Goal: Task Accomplishment & Management: Manage account settings

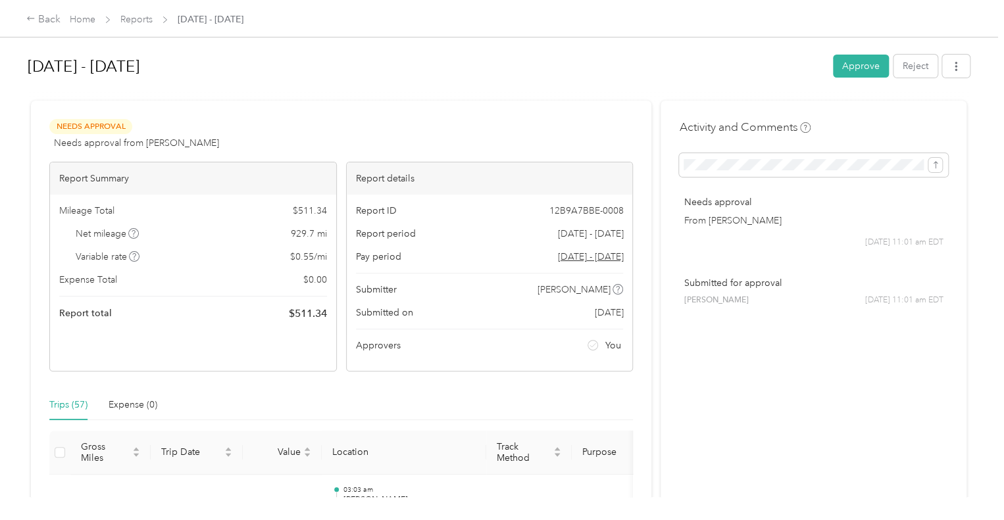
scroll to position [3634, 0]
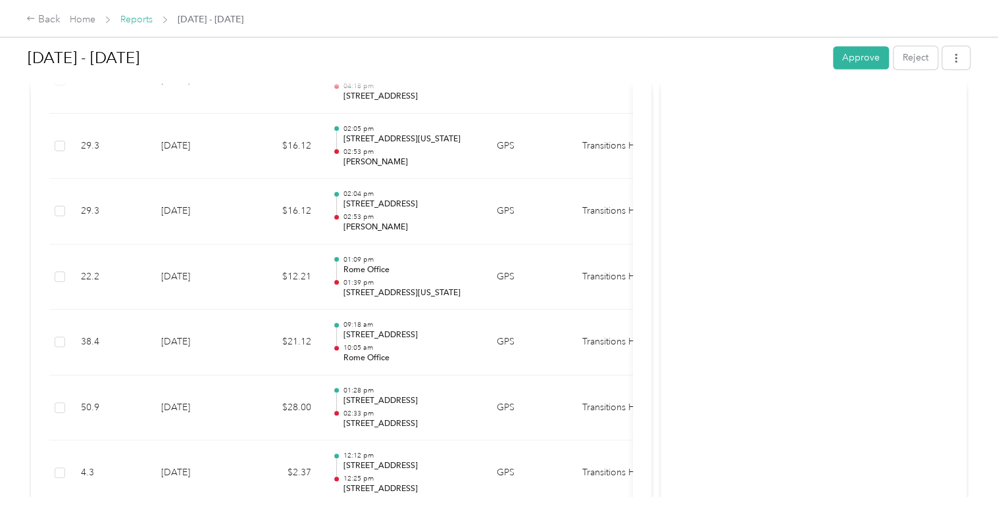
click at [132, 22] on link "Reports" at bounding box center [136, 19] width 32 height 11
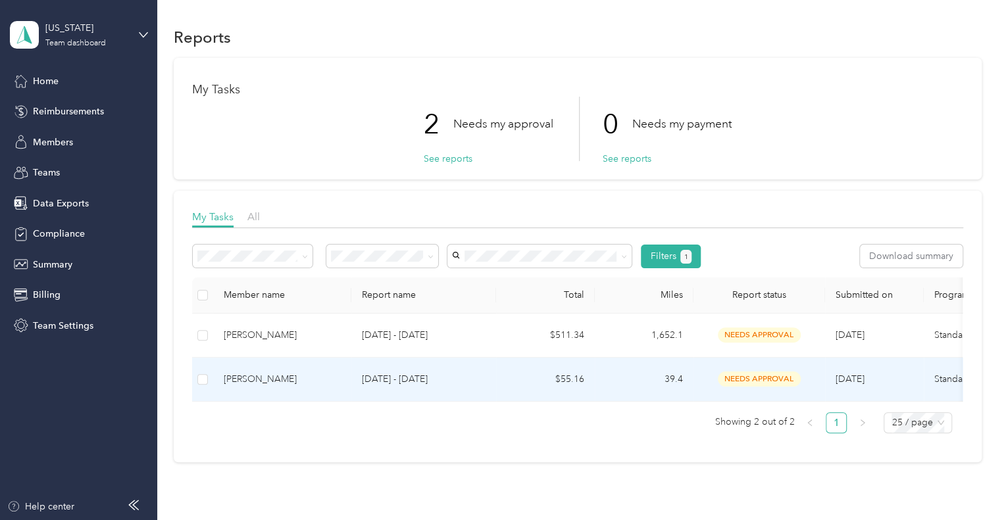
click at [495, 376] on td "[DATE] - [DATE]" at bounding box center [423, 380] width 145 height 44
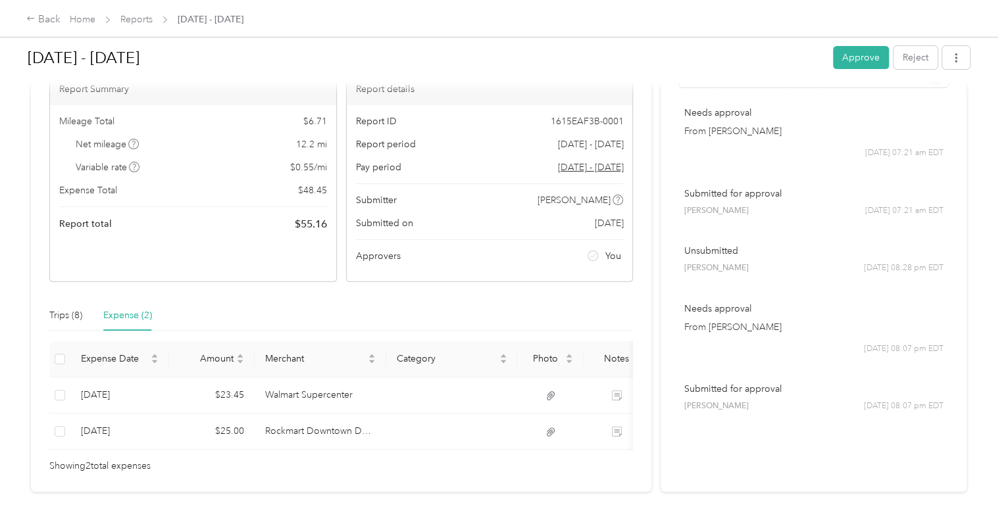
scroll to position [94, 0]
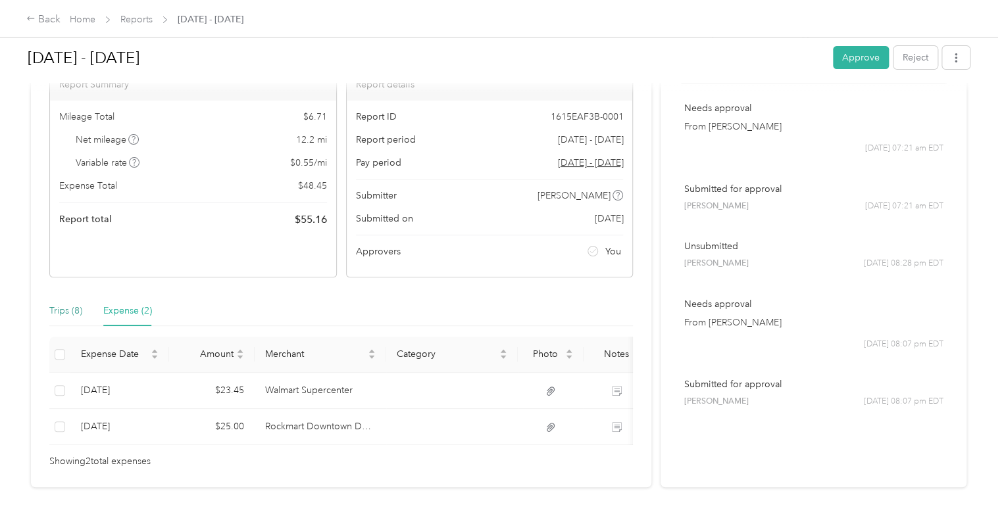
click at [68, 310] on div "Trips (8)" at bounding box center [65, 311] width 33 height 14
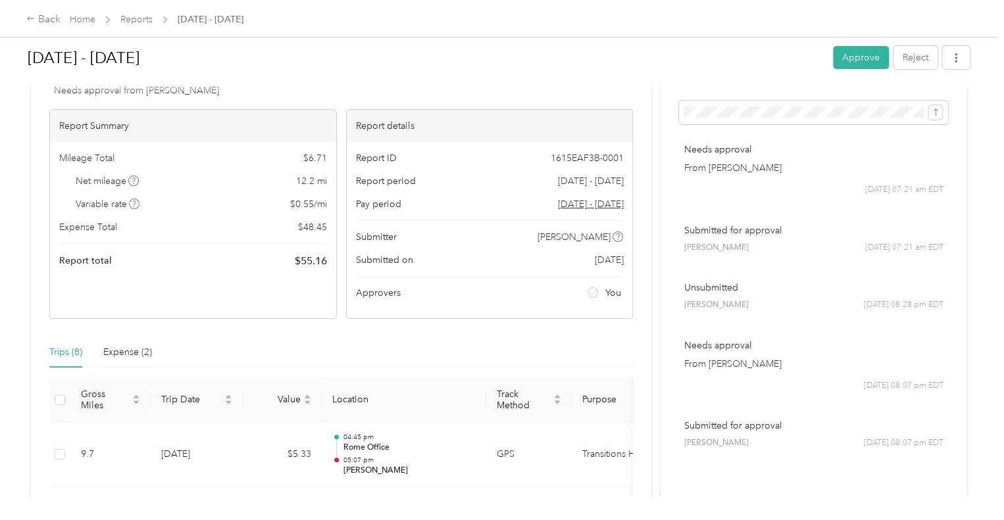
scroll to position [0, 0]
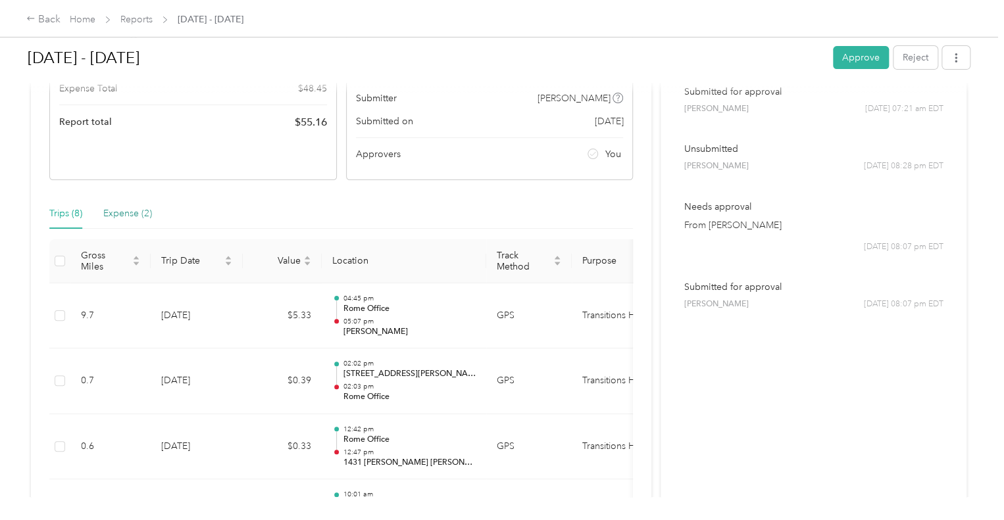
click at [137, 207] on div "Expense (2)" at bounding box center [127, 214] width 49 height 14
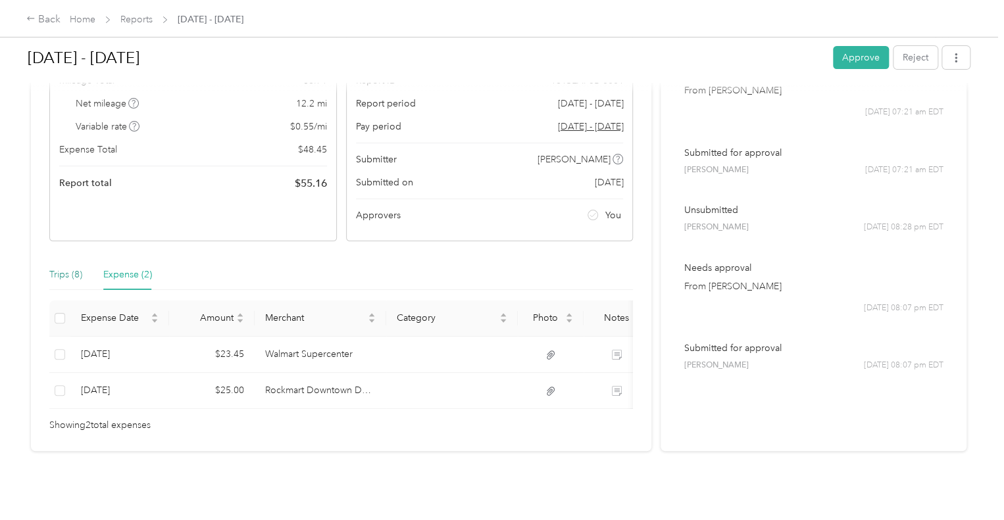
click at [61, 268] on div "Trips (8)" at bounding box center [65, 275] width 33 height 14
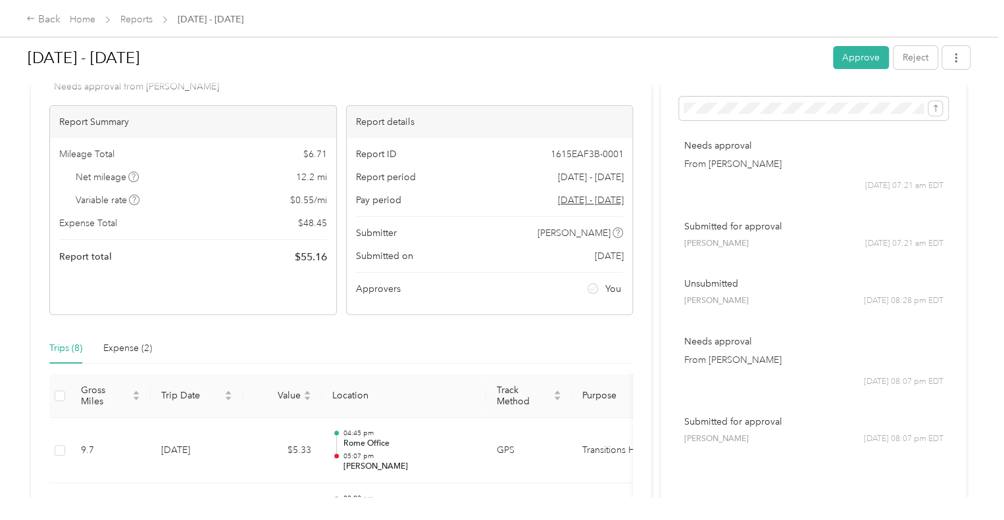
scroll to position [56, 0]
click at [125, 347] on div "Expense (2)" at bounding box center [127, 349] width 49 height 14
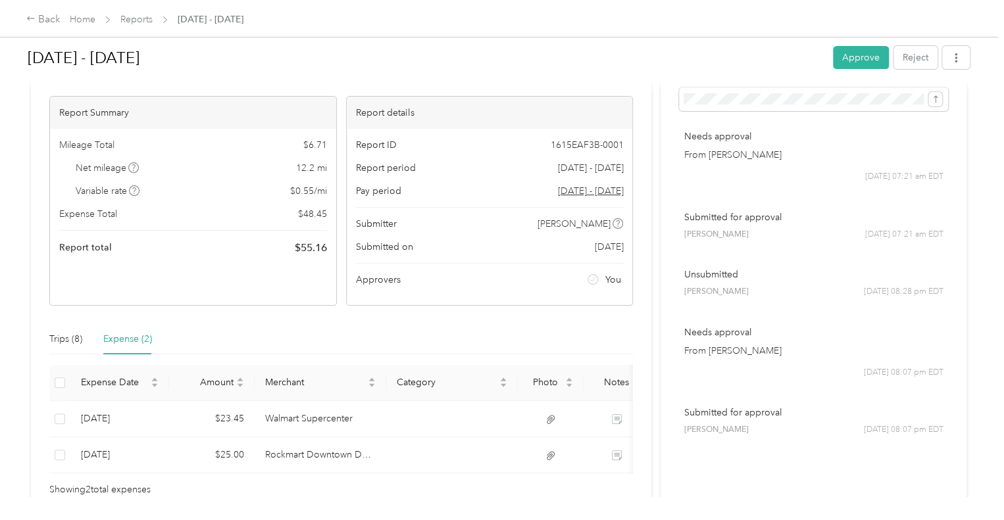
scroll to position [66, 0]
click at [862, 53] on button "Approve" at bounding box center [861, 57] width 56 height 23
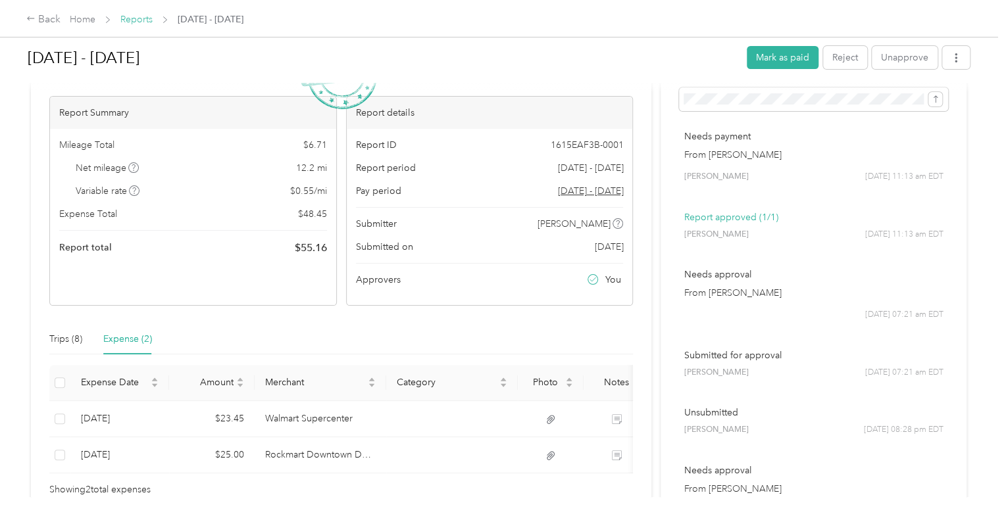
click at [136, 22] on link "Reports" at bounding box center [136, 19] width 32 height 11
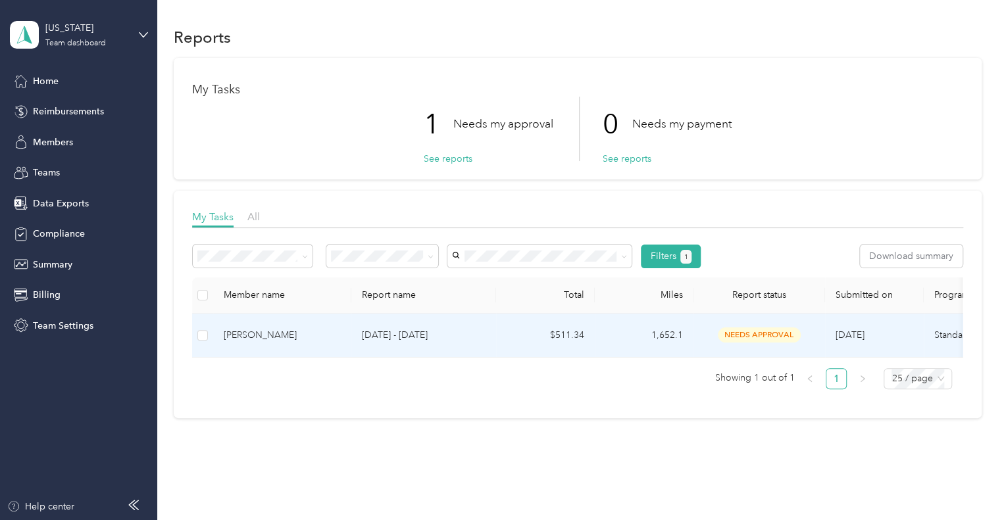
click at [313, 338] on div "[PERSON_NAME]" at bounding box center [282, 335] width 117 height 14
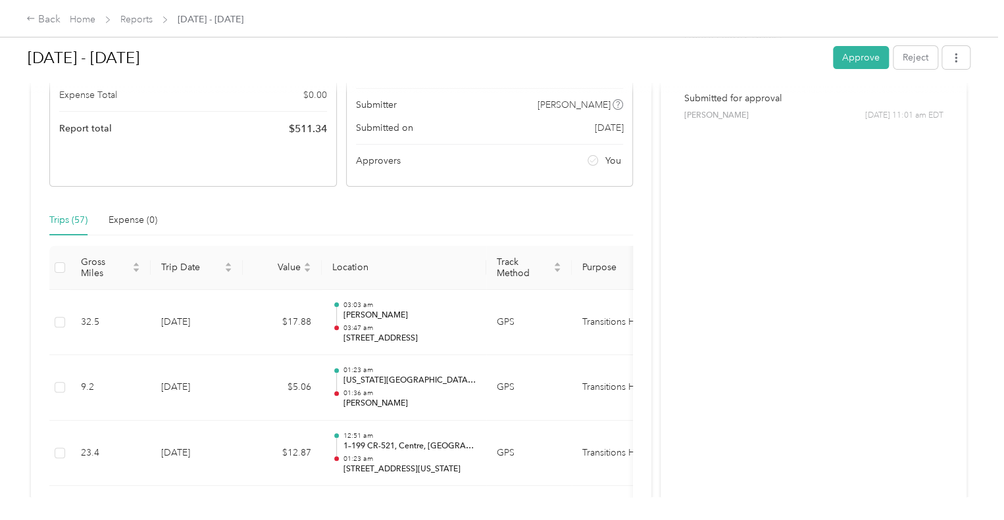
scroll to position [8, 0]
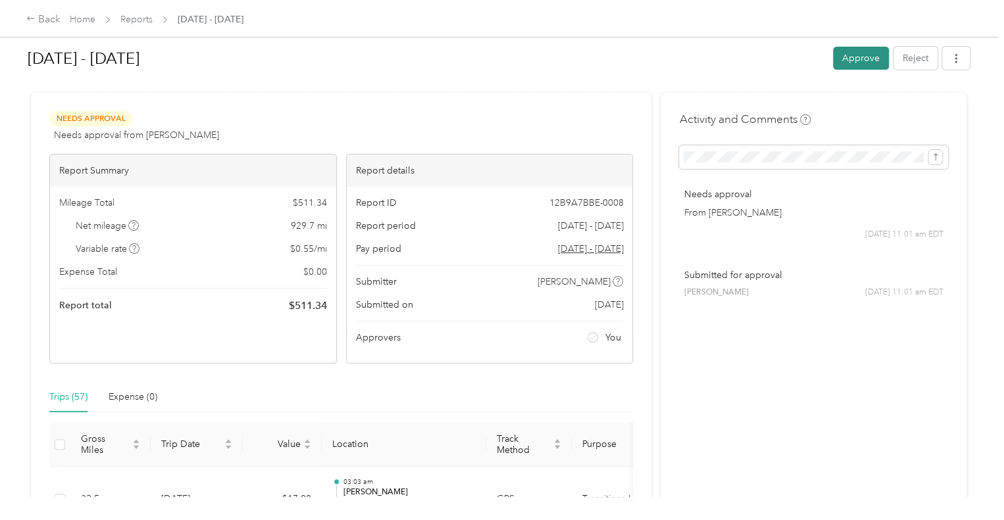
click at [843, 60] on button "Approve" at bounding box center [861, 58] width 56 height 23
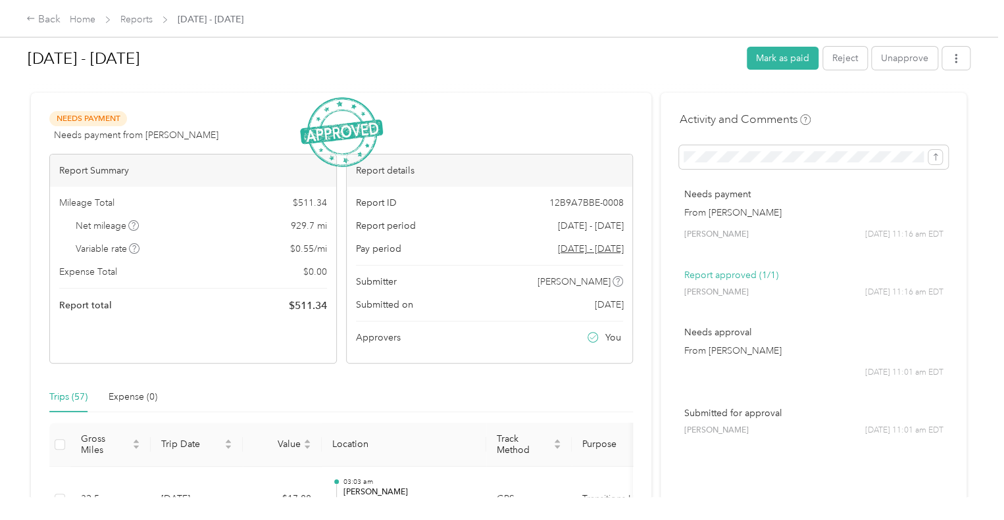
click at [138, 26] on div "Back Home Reports [DATE] - [DATE]" at bounding box center [134, 20] width 217 height 16
click at [138, 26] on span "Reports" at bounding box center [136, 19] width 32 height 14
click at [139, 18] on link "Reports" at bounding box center [136, 19] width 32 height 11
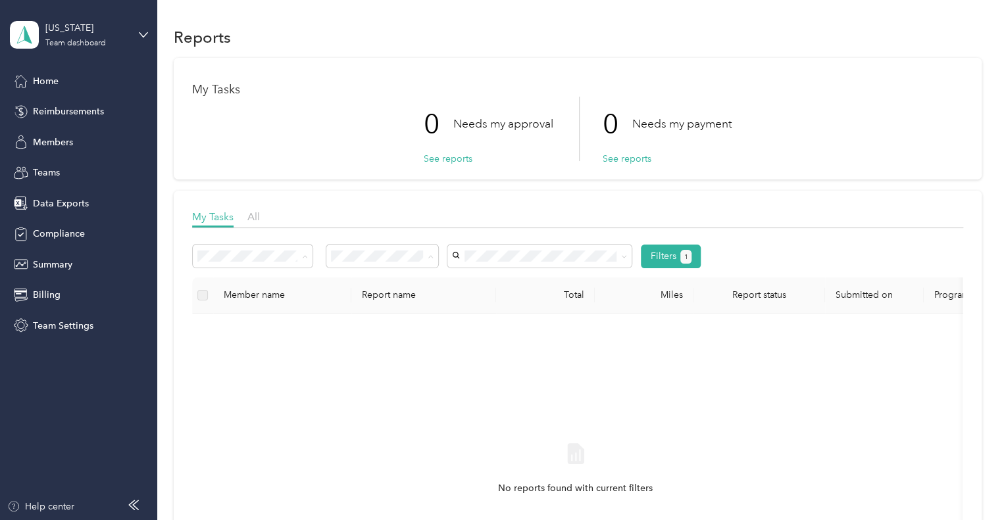
click at [358, 277] on div "All" at bounding box center [383, 280] width 94 height 14
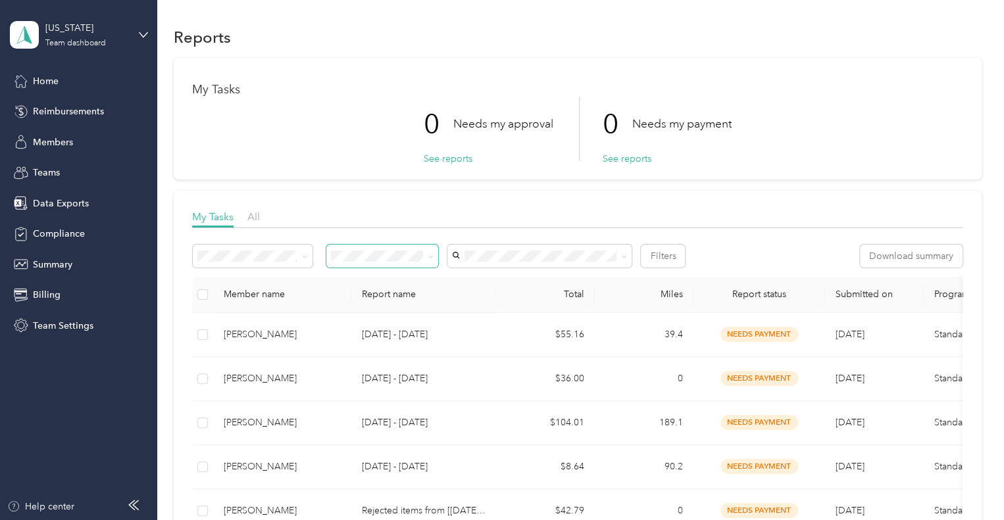
click at [363, 262] on span at bounding box center [382, 256] width 112 height 23
click at [362, 305] on div "Needs my approval" at bounding box center [383, 303] width 94 height 14
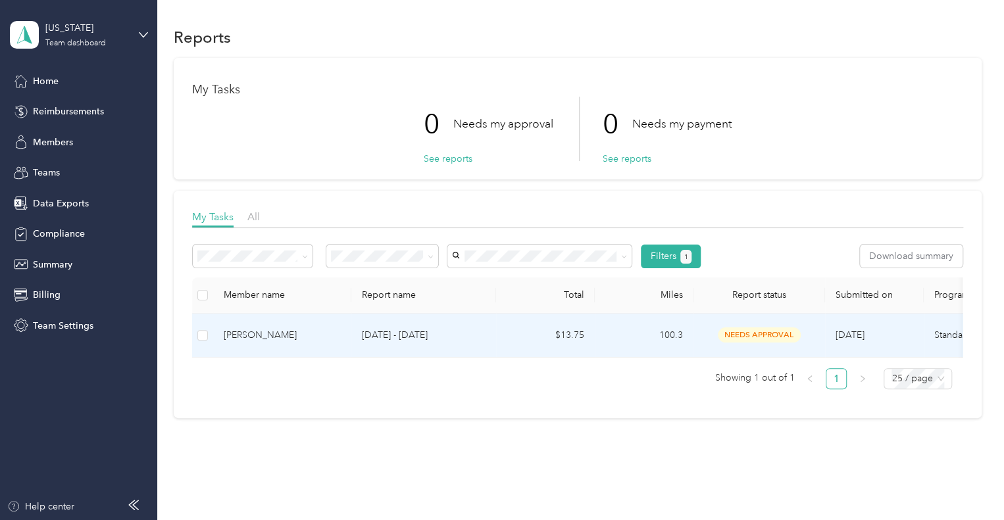
click at [432, 339] on p "[DATE] - [DATE]" at bounding box center [424, 335] width 124 height 14
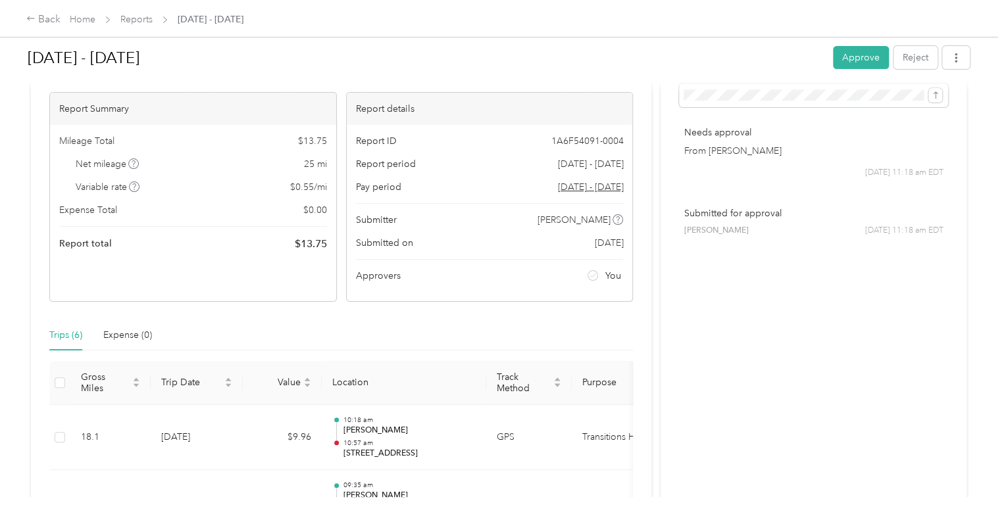
scroll to position [63, 0]
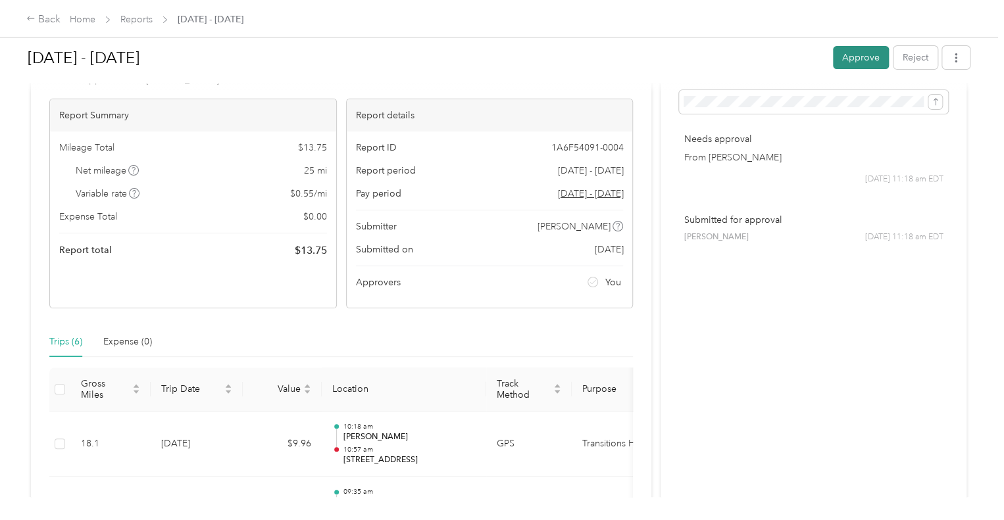
click at [853, 60] on button "Approve" at bounding box center [861, 57] width 56 height 23
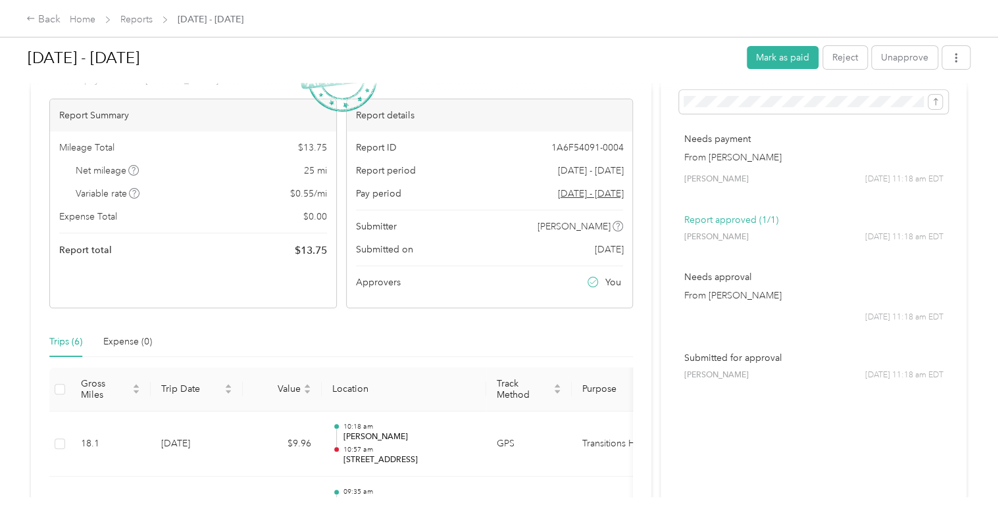
scroll to position [0, 0]
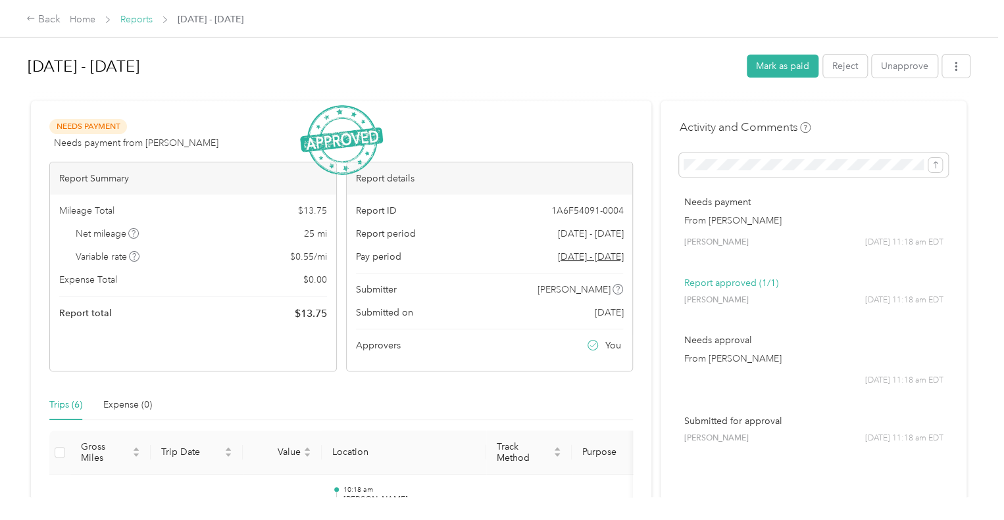
click at [139, 24] on link "Reports" at bounding box center [136, 19] width 32 height 11
